Goal: Share content

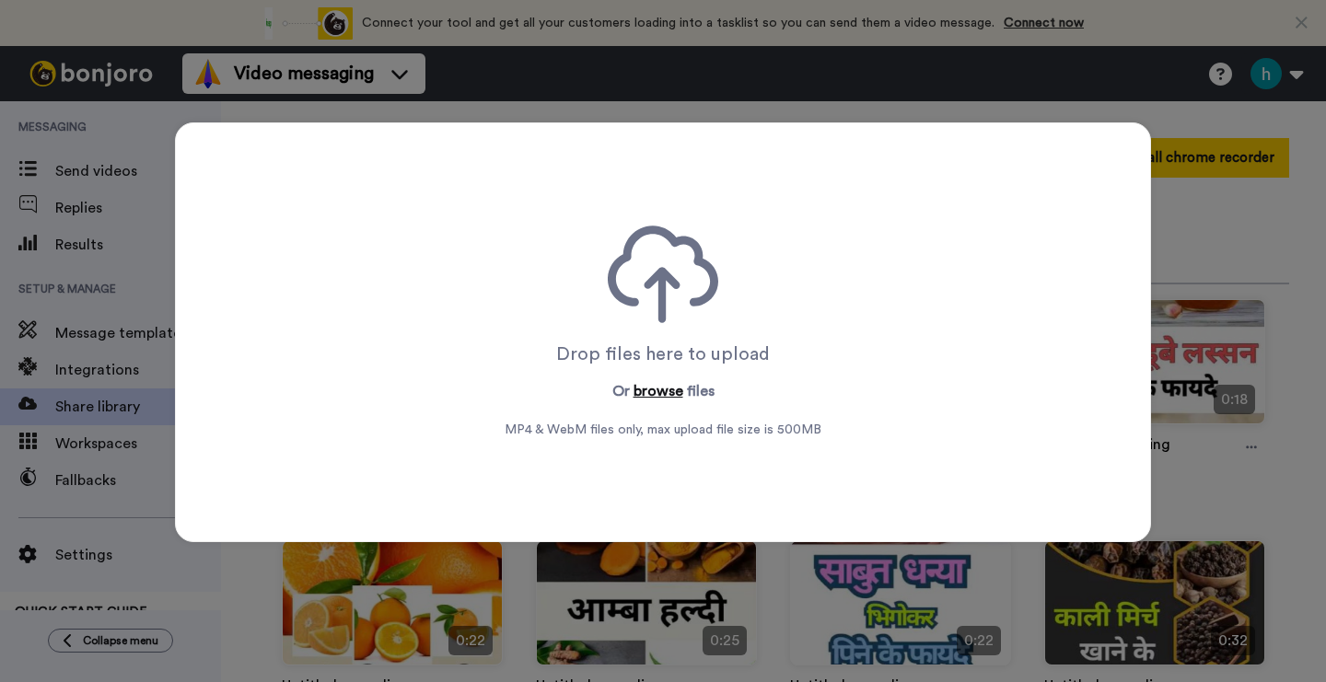
click at [673, 391] on button "browse" at bounding box center [659, 391] width 50 height 22
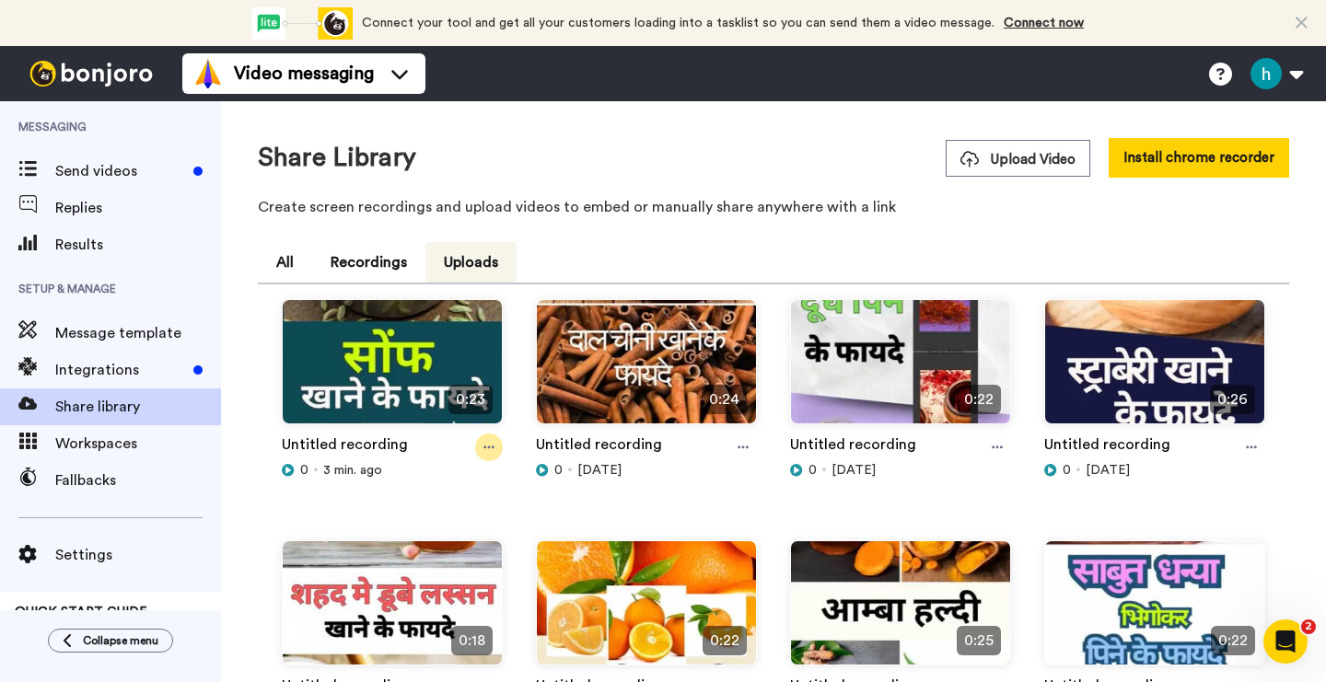
click at [490, 443] on icon at bounding box center [488, 447] width 11 height 13
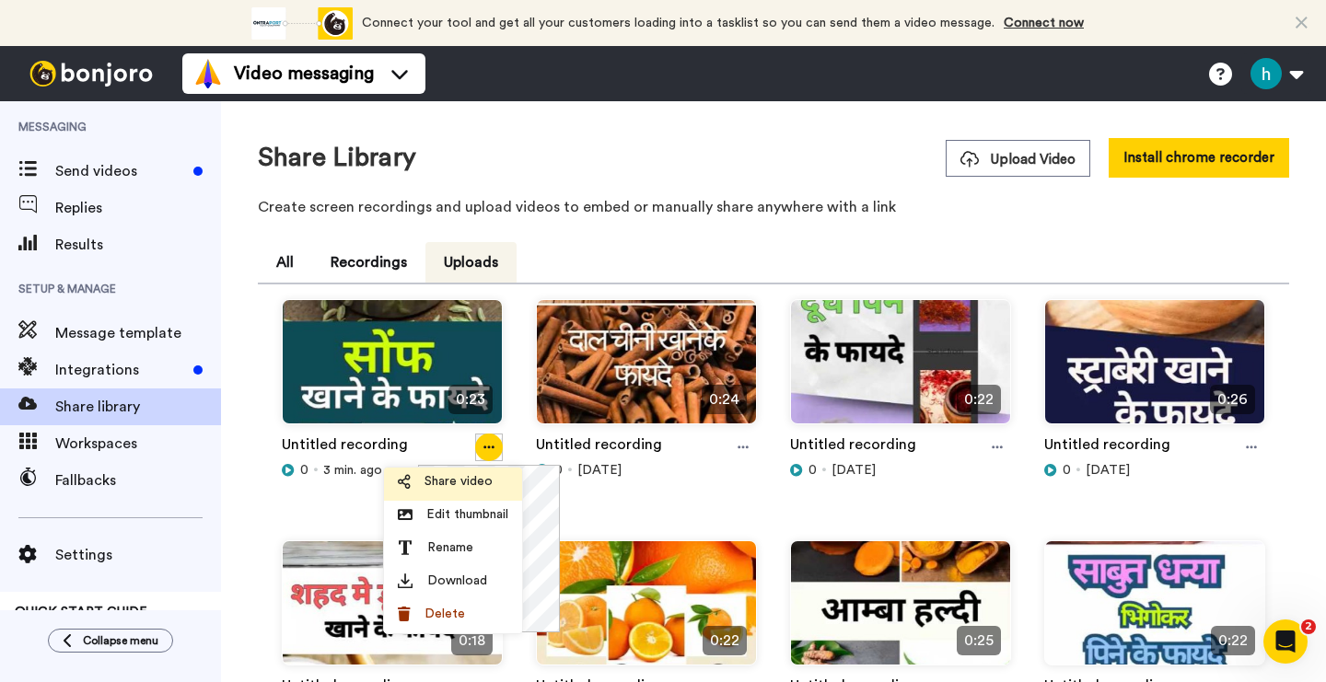
click at [457, 483] on span "Share video" at bounding box center [459, 481] width 68 height 18
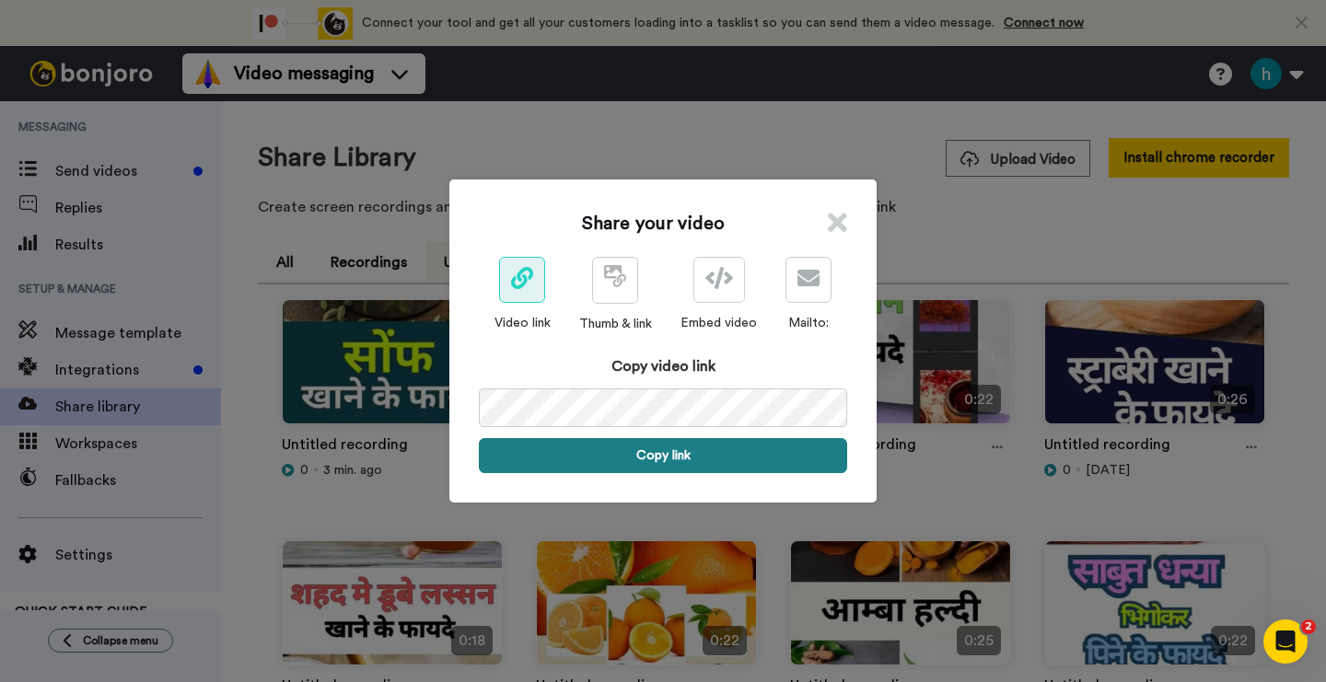
click at [681, 453] on button "Copy link" at bounding box center [663, 455] width 368 height 35
